Goal: Task Accomplishment & Management: Use online tool/utility

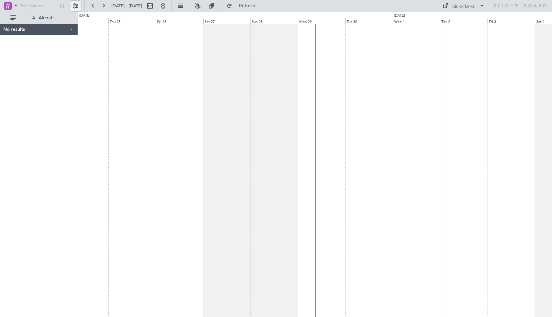
click at [77, 7] on button at bounding box center [75, 6] width 10 height 10
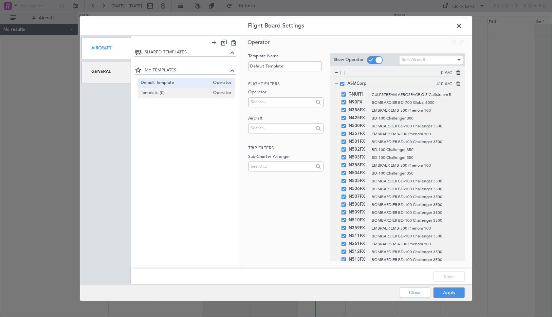
click at [149, 90] on span "Template (0)" at bounding box center [175, 93] width 69 height 7
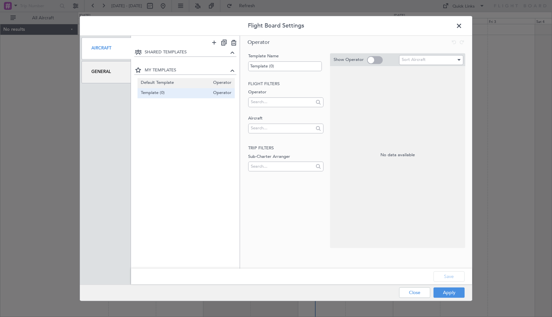
click at [155, 81] on span "Default Template" at bounding box center [175, 83] width 69 height 7
type input "Default Template"
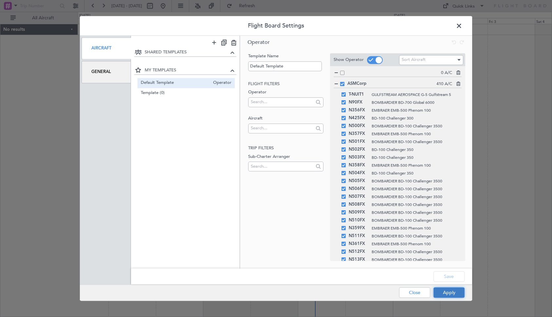
click at [447, 297] on button "Apply" at bounding box center [448, 292] width 31 height 10
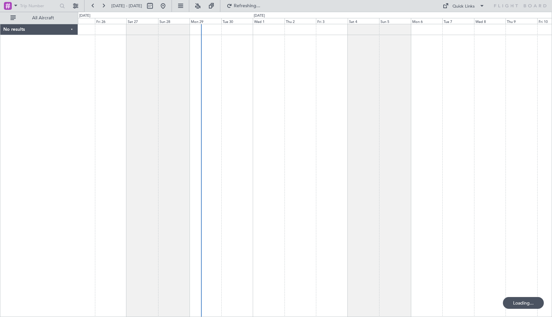
click at [249, 151] on div at bounding box center [315, 170] width 474 height 293
click at [251, 127] on div at bounding box center [315, 170] width 474 height 293
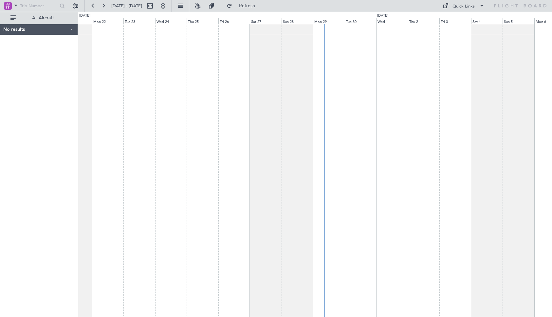
click at [377, 127] on div at bounding box center [315, 170] width 474 height 293
click at [47, 18] on span "All Aircraft" at bounding box center [43, 18] width 52 height 5
click at [47, 18] on span "Only With Activity" at bounding box center [43, 18] width 52 height 5
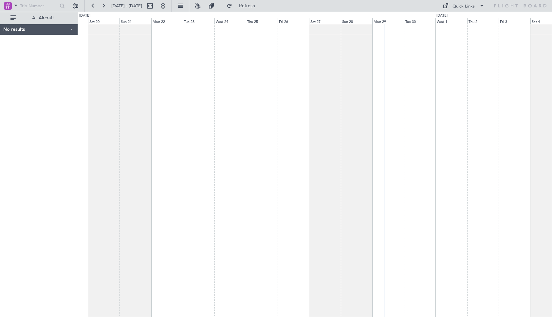
click at [272, 100] on div at bounding box center [315, 170] width 474 height 293
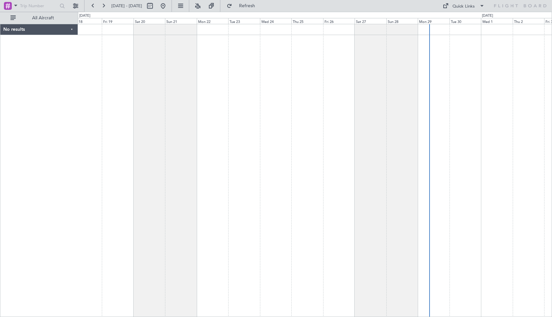
click at [157, 99] on div at bounding box center [315, 170] width 474 height 293
click at [92, 7] on button at bounding box center [93, 6] width 10 height 10
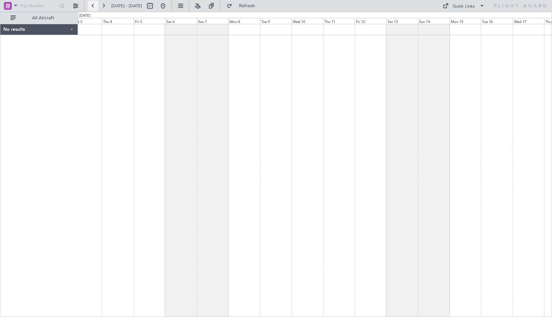
click at [92, 7] on button at bounding box center [93, 6] width 10 height 10
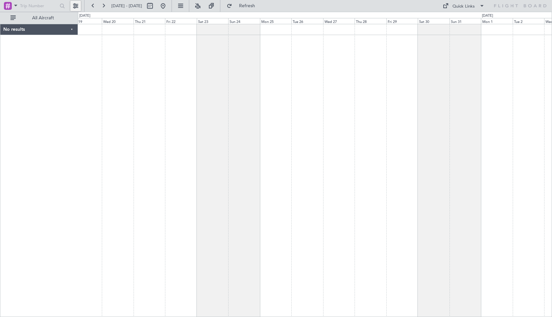
click at [73, 2] on button at bounding box center [75, 6] width 10 height 10
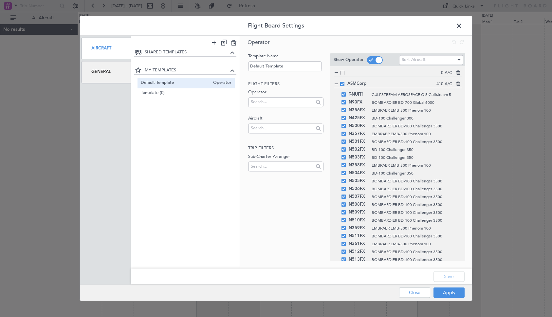
click at [108, 66] on div "General" at bounding box center [106, 72] width 49 height 22
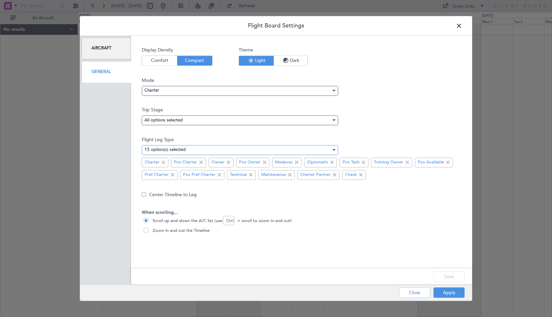
click at [232, 149] on div "15 option(s) selected" at bounding box center [237, 150] width 187 height 10
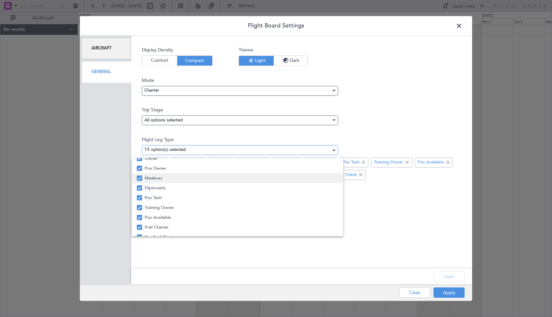
scroll to position [99, 0]
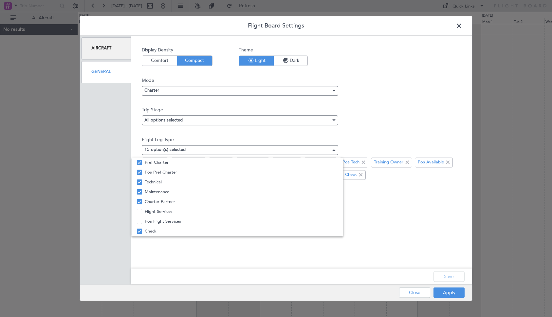
click at [366, 125] on div at bounding box center [276, 158] width 552 height 317
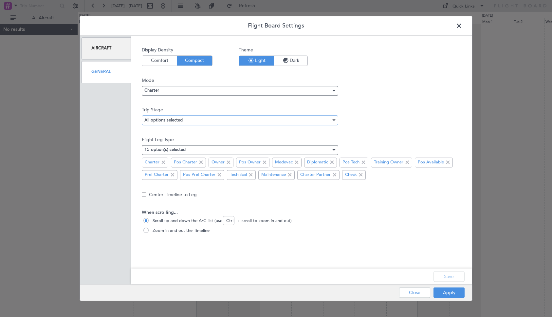
click at [258, 123] on div "All options selected" at bounding box center [237, 120] width 187 height 10
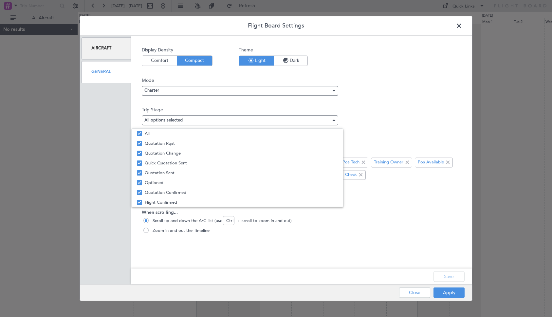
click at [403, 110] on div at bounding box center [276, 158] width 552 height 317
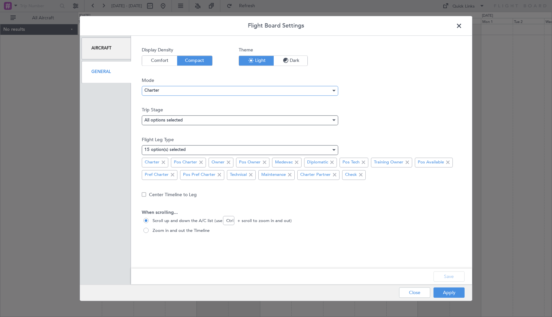
click at [314, 88] on div "Charter" at bounding box center [237, 91] width 187 height 10
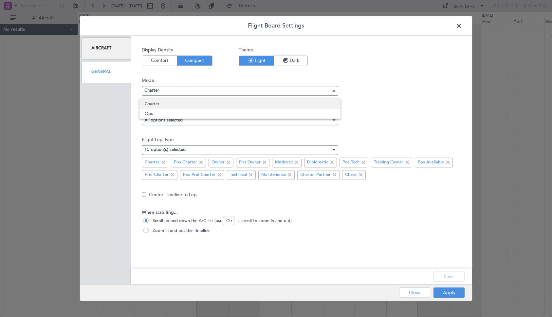
click at [287, 108] on span "Charter" at bounding box center [240, 104] width 191 height 10
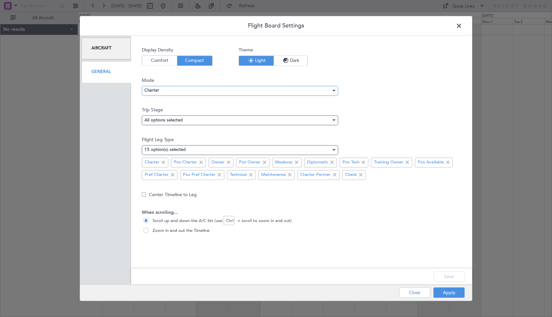
click at [283, 91] on div "Charter" at bounding box center [237, 91] width 187 height 10
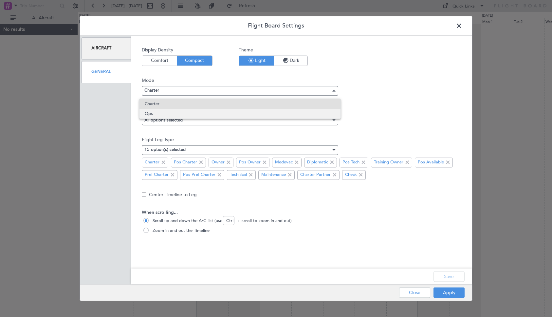
click at [274, 112] on span "Ops" at bounding box center [240, 114] width 191 height 10
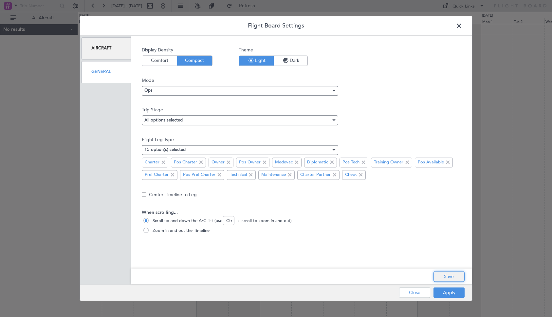
click at [450, 277] on button "Save" at bounding box center [448, 276] width 31 height 10
click at [446, 290] on button "Apply" at bounding box center [448, 292] width 31 height 10
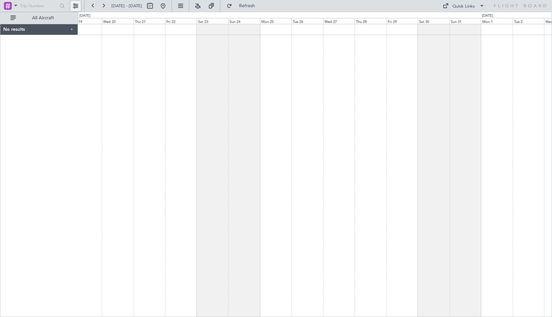
click at [74, 5] on button at bounding box center [75, 6] width 10 height 10
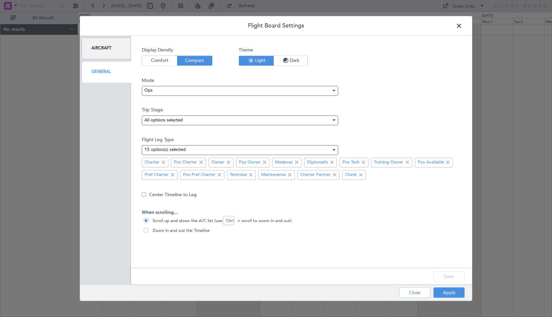
click at [104, 53] on div "Aircraft" at bounding box center [106, 48] width 49 height 22
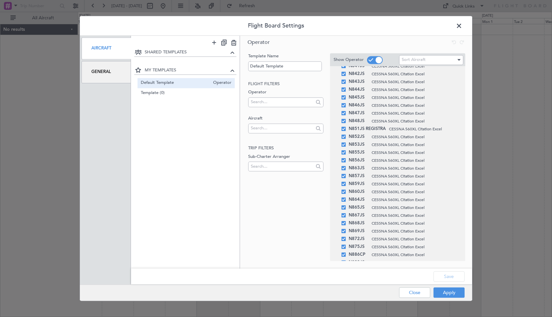
scroll to position [2934, 0]
click at [215, 45] on icon at bounding box center [214, 42] width 8 height 8
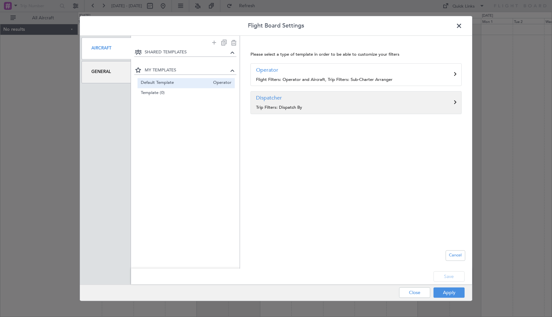
click at [299, 104] on p "Trip Filters: Dispatch By" at bounding box center [356, 107] width 200 height 7
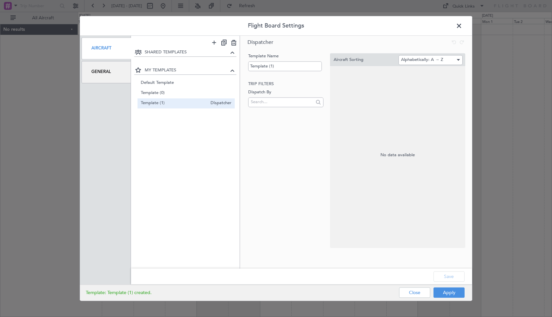
click at [280, 108] on div at bounding box center [285, 103] width 75 height 10
click at [270, 101] on input "text" at bounding box center [282, 102] width 63 height 10
click at [268, 110] on span "ASMCorp" at bounding box center [285, 113] width 64 height 10
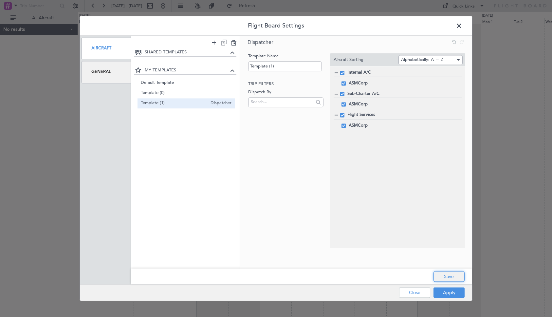
click at [450, 278] on button "Save" at bounding box center [448, 276] width 31 height 10
click at [441, 292] on button "Apply" at bounding box center [448, 292] width 31 height 10
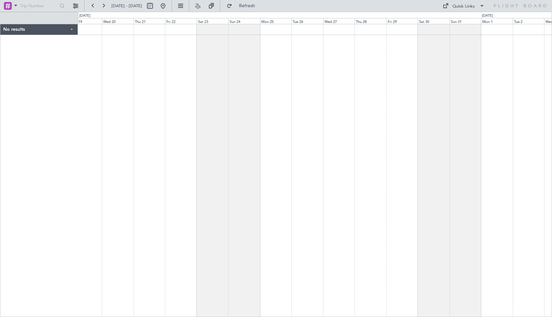
click at [54, 26] on div "No results" at bounding box center [39, 29] width 78 height 11
click at [471, 9] on div "Quick Links" at bounding box center [463, 6] width 22 height 7
click at [455, 22] on button "Trip Builder" at bounding box center [463, 22] width 49 height 16
